Goal: Transaction & Acquisition: Subscribe to service/newsletter

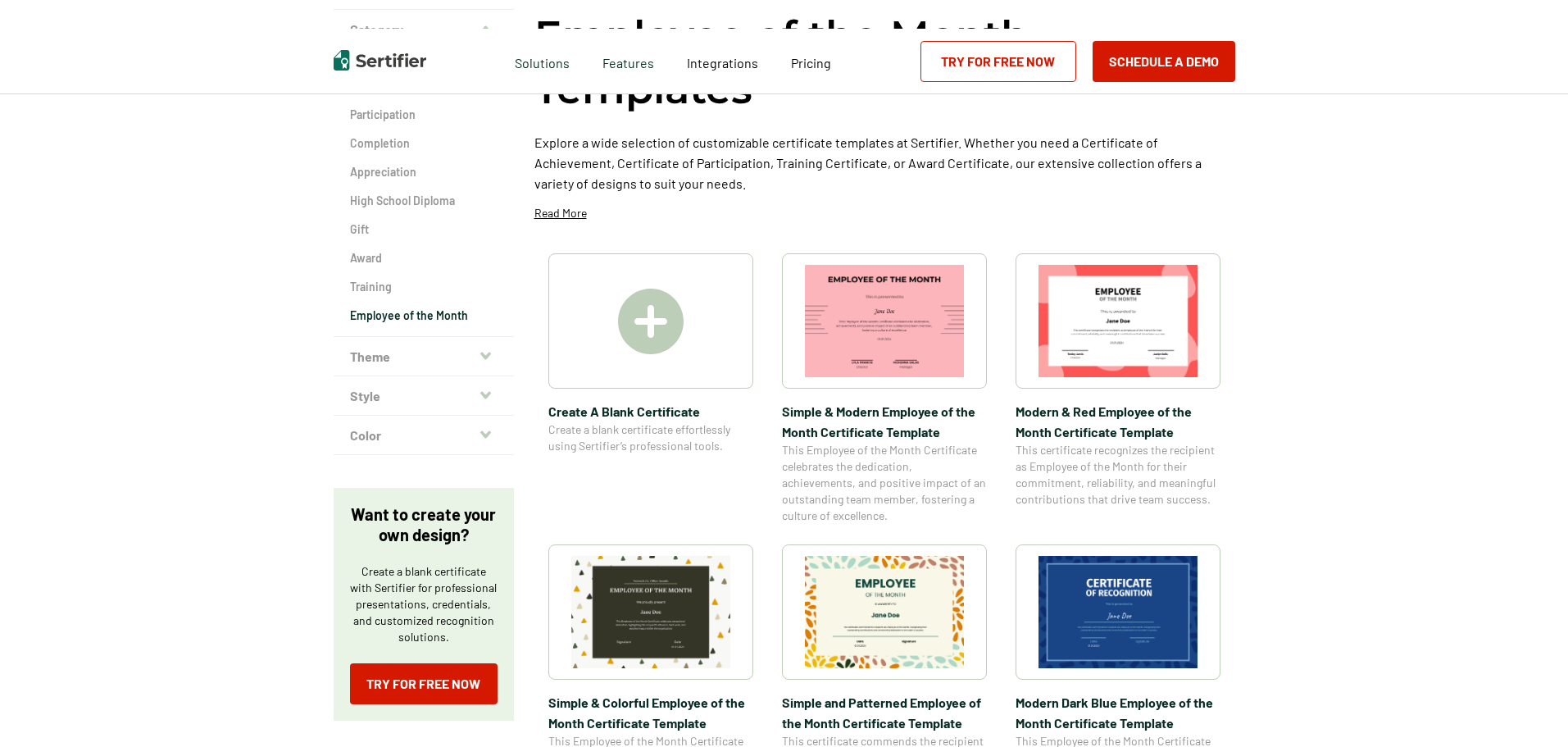
scroll to position [164, 0]
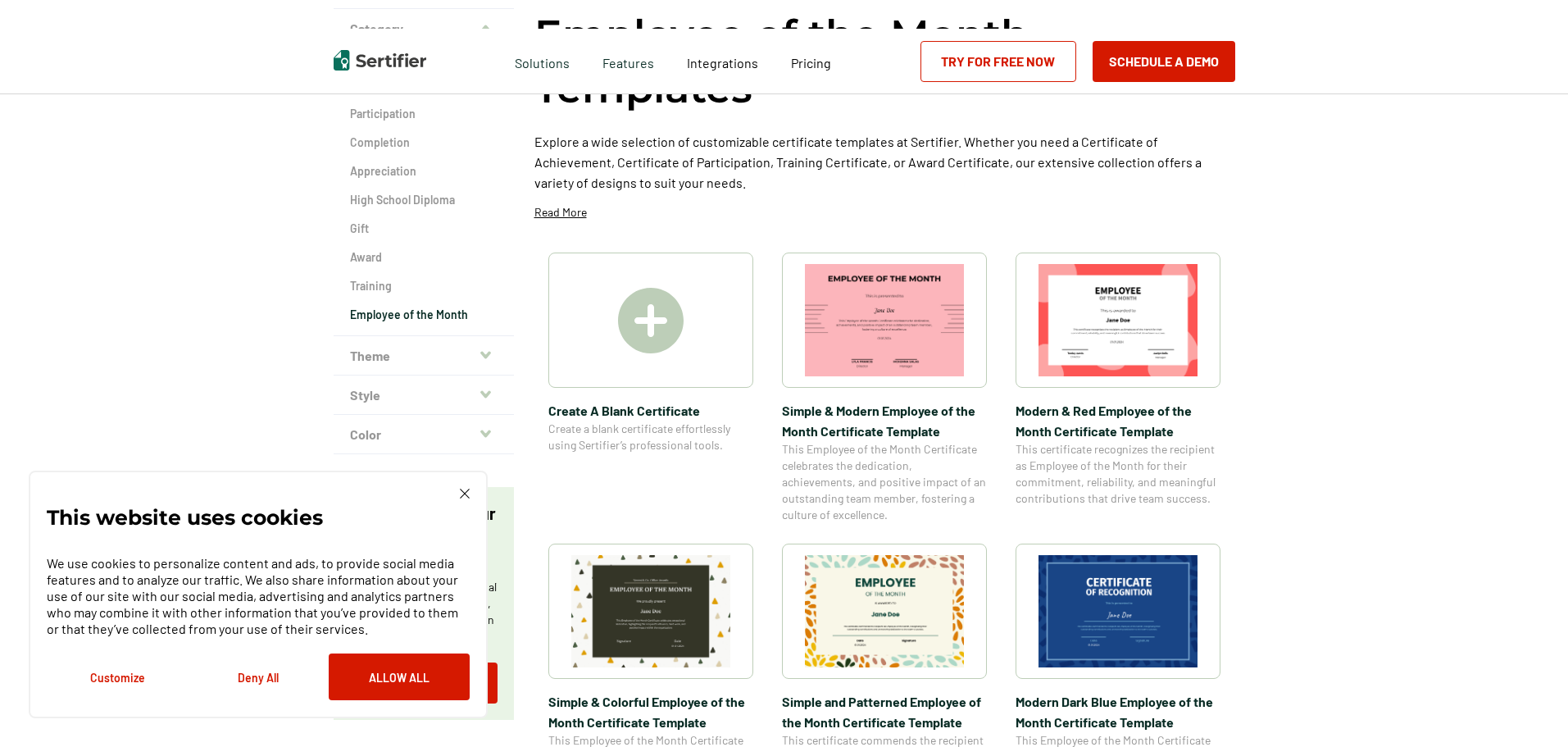
click at [926, 590] on img at bounding box center [885, 611] width 159 height 113
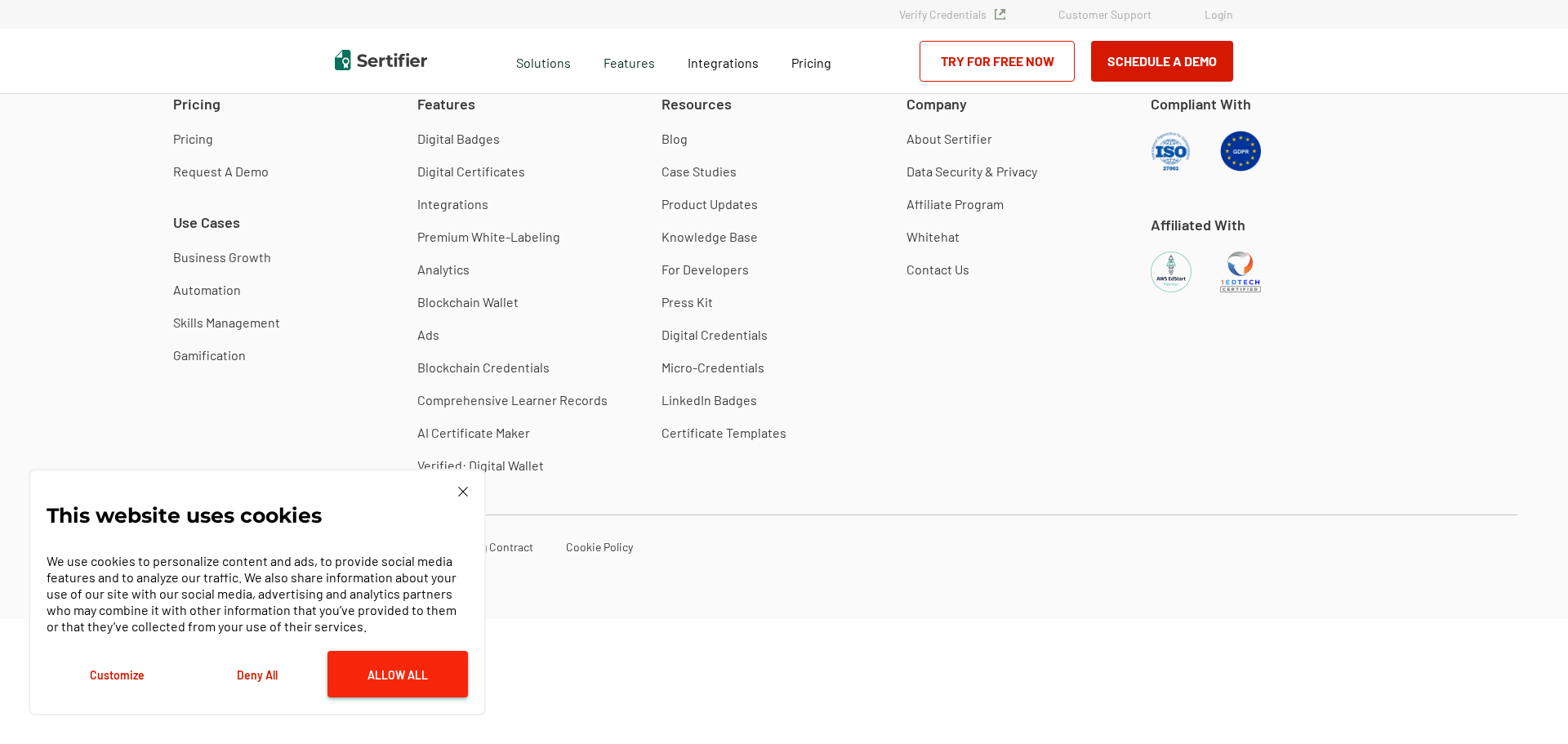
click at [350, 679] on button "Allow All" at bounding box center [398, 674] width 141 height 47
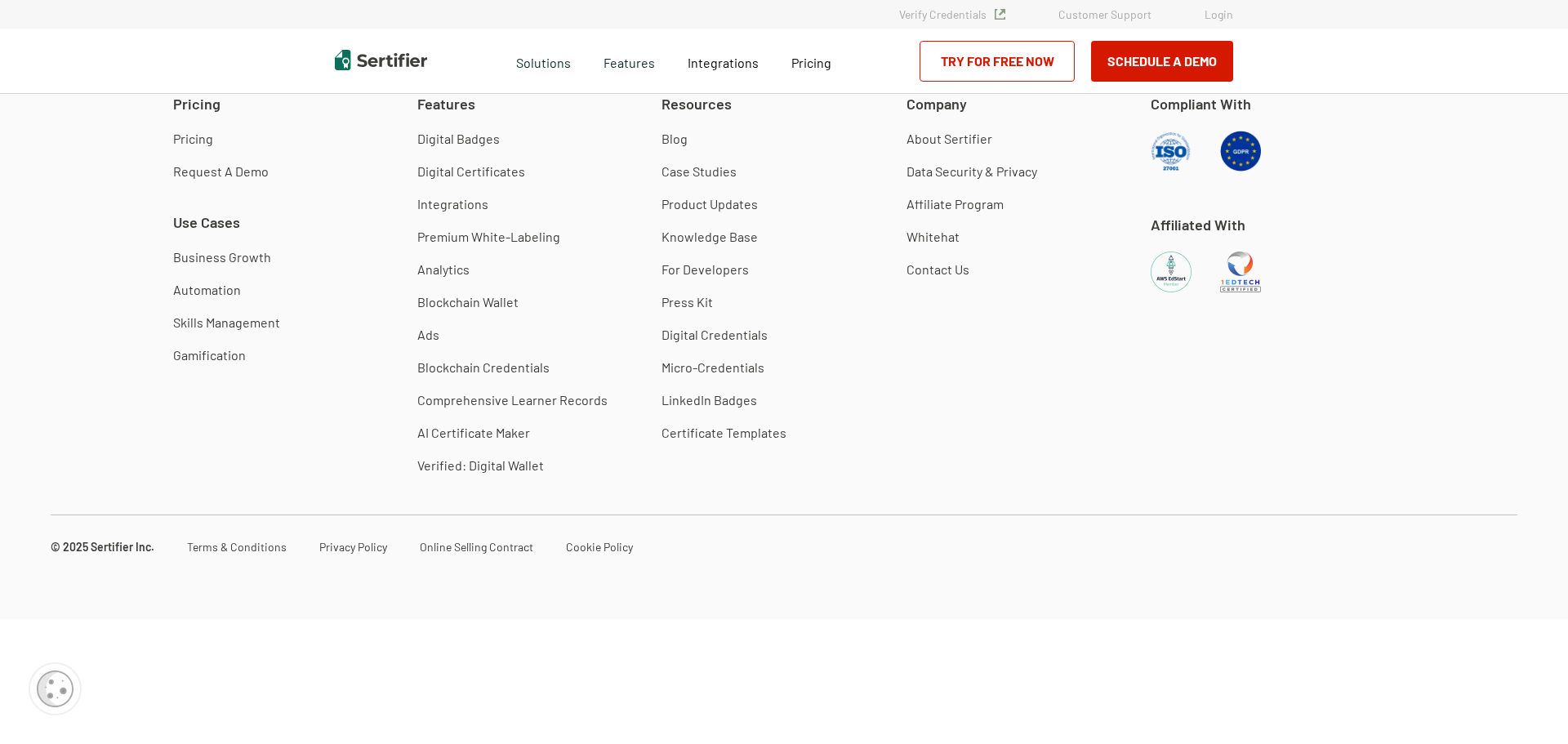
click at [999, 58] on link "Try for Free Now" at bounding box center [997, 60] width 155 height 41
